Goal: Information Seeking & Learning: Understand process/instructions

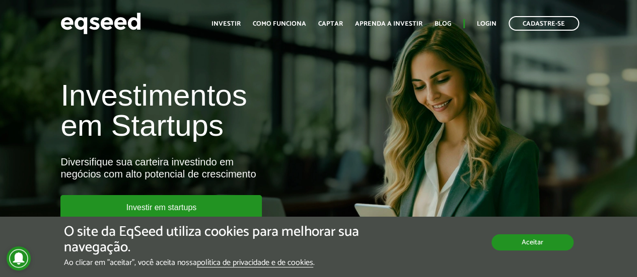
click at [534, 250] on button "Aceitar" at bounding box center [532, 243] width 82 height 16
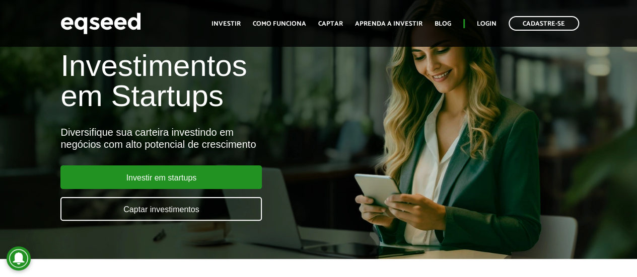
scroll to position [50, 0]
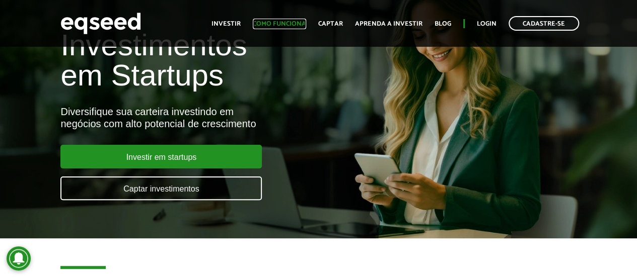
click at [286, 23] on link "Como funciona" at bounding box center [279, 24] width 53 height 7
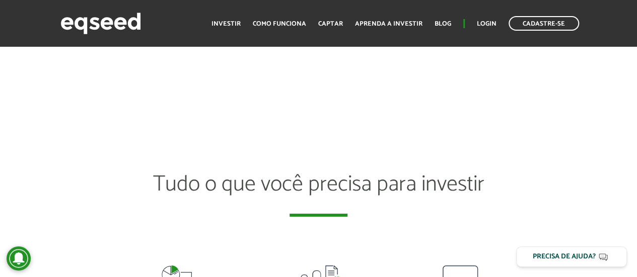
scroll to position [1632, 0]
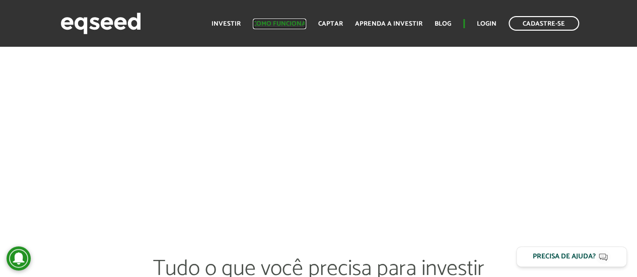
click at [297, 25] on link "Como funciona" at bounding box center [279, 24] width 53 height 7
